Goal: Navigation & Orientation: Find specific page/section

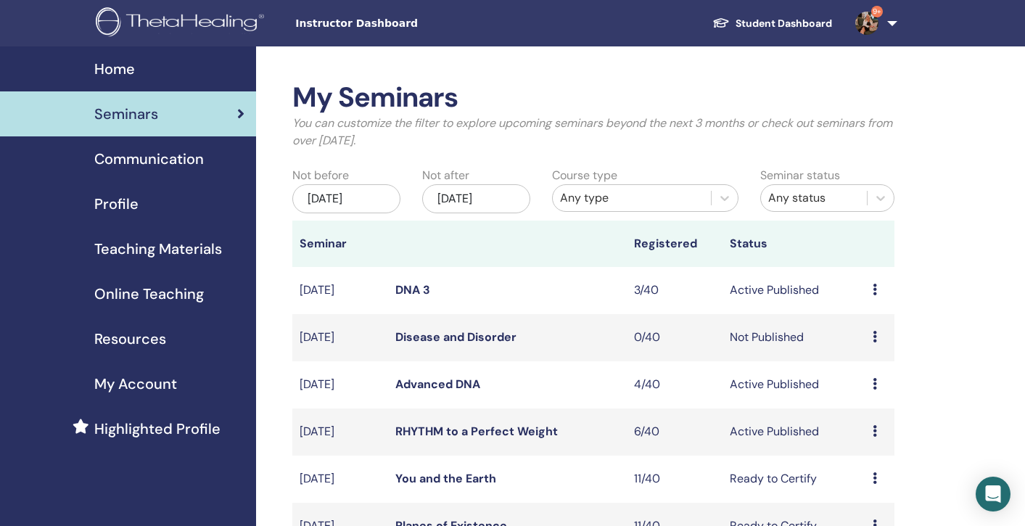
click at [171, 297] on span "Online Teaching" at bounding box center [149, 294] width 110 height 22
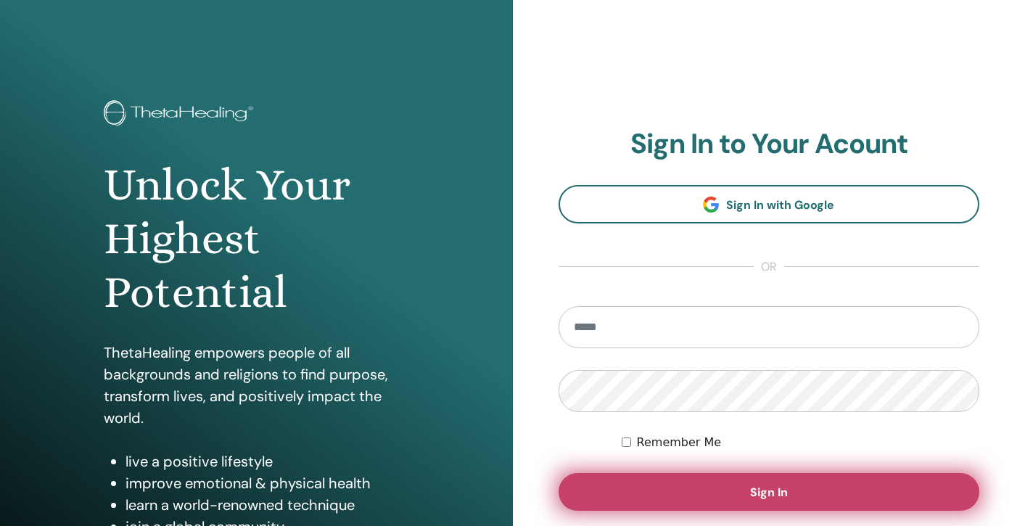
type input "**********"
click at [759, 490] on span "Sign In" at bounding box center [769, 491] width 38 height 15
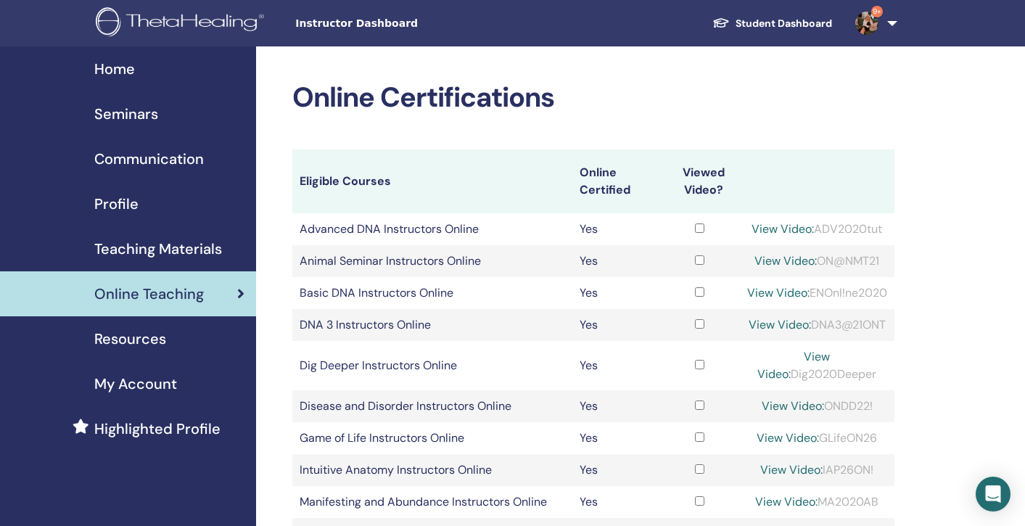
click at [136, 383] on span "My Account" at bounding box center [135, 384] width 83 height 22
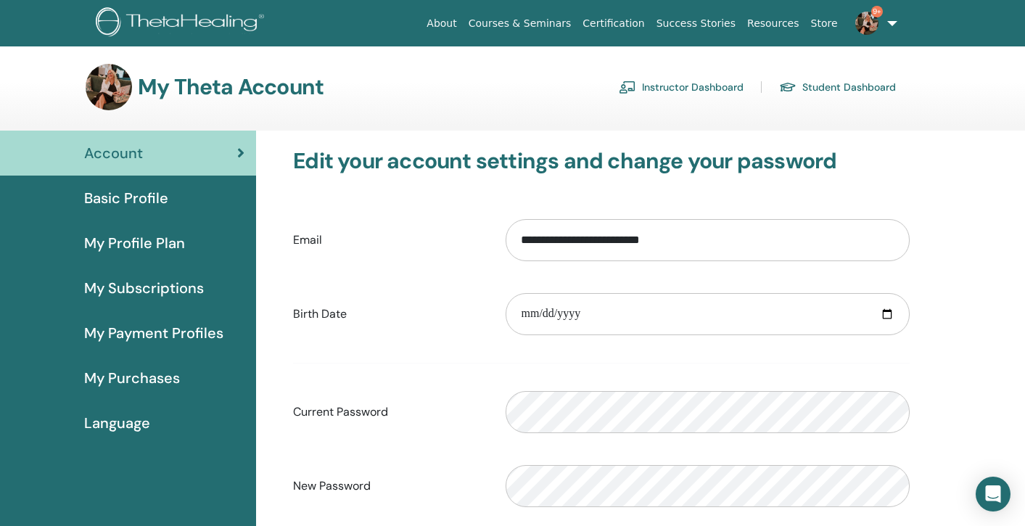
click at [123, 199] on span "Basic Profile" at bounding box center [126, 198] width 84 height 22
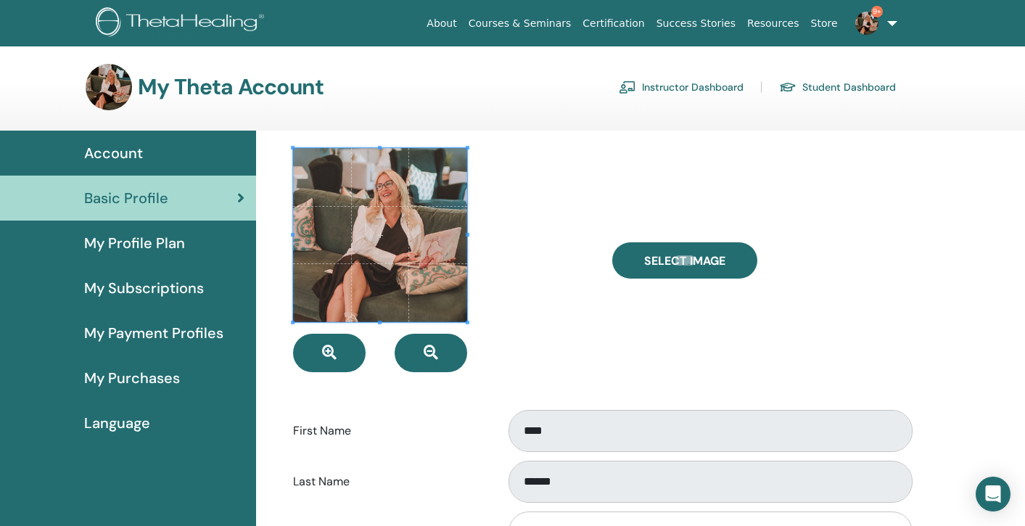
click at [139, 247] on span "My Profile Plan" at bounding box center [134, 243] width 101 height 22
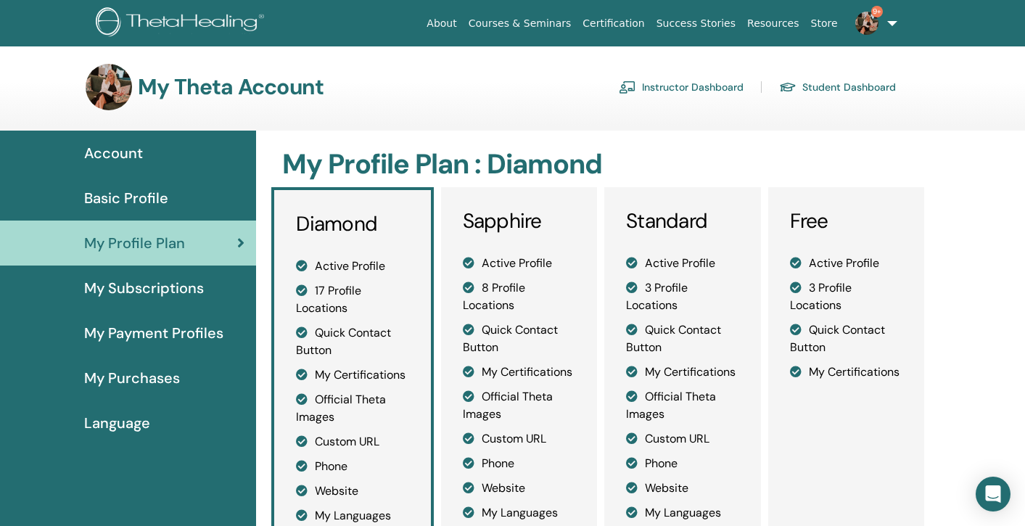
click at [831, 85] on link "Student Dashboard" at bounding box center [837, 86] width 117 height 23
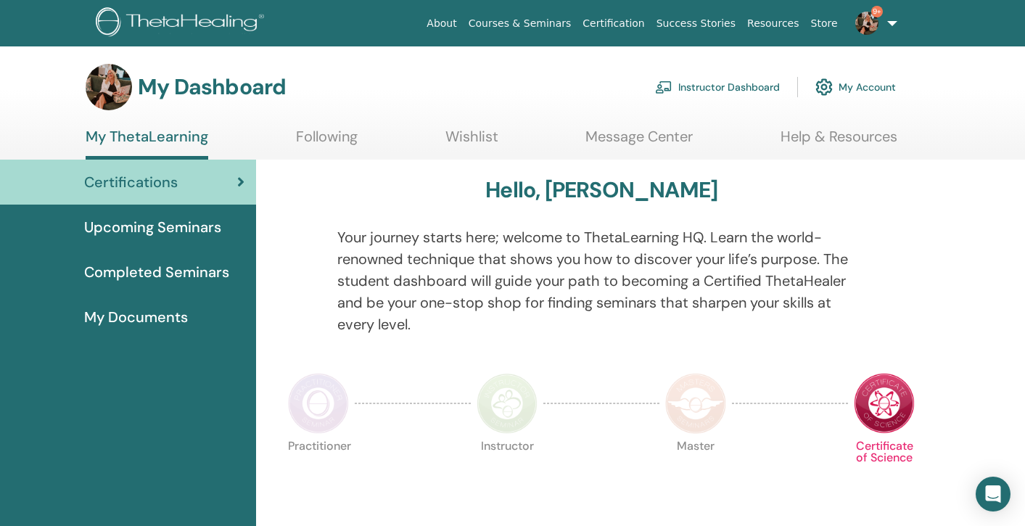
click at [150, 276] on span "Completed Seminars" at bounding box center [156, 272] width 145 height 22
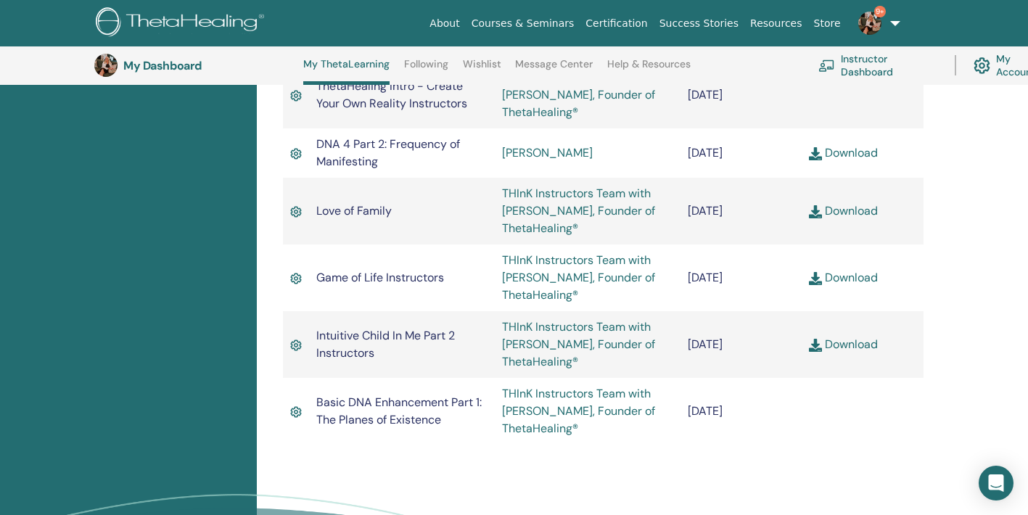
scroll to position [2997, 0]
